Goal: Task Accomplishment & Management: Manage account settings

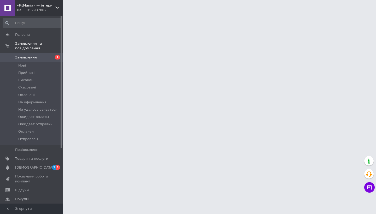
click at [40, 9] on div "Ваш ID: 2937082" at bounding box center [40, 10] width 46 height 5
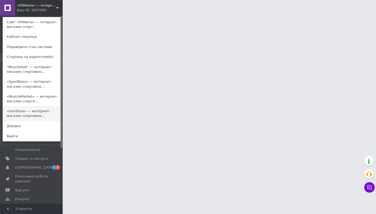
click at [33, 116] on link "«IronStore» — интернет-магазин спортивно..." at bounding box center [31, 113] width 57 height 15
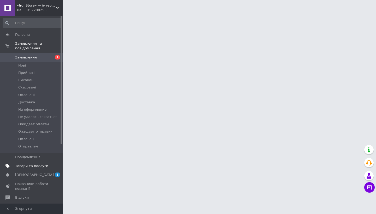
click at [48, 165] on span at bounding box center [55, 166] width 14 height 5
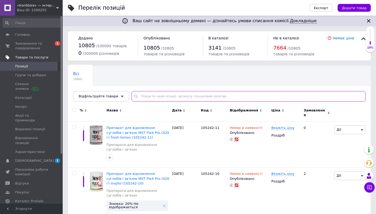
click at [149, 97] on input "text" at bounding box center [249, 96] width 234 height 10
paste input "BioTech BEEF Protein (1,8 кг)"
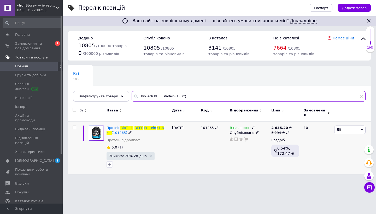
type input "BioTech BEEF Protein (1,8 кг)"
click at [278, 126] on b "2 635.20" at bounding box center [279, 128] width 17 height 4
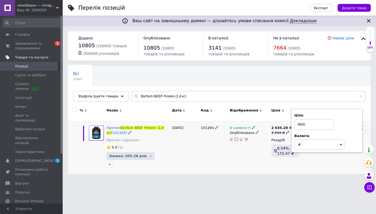
type input "3600"
click at [236, 155] on div "В наявності Опубліковано" at bounding box center [249, 148] width 42 height 52
